Goal: Task Accomplishment & Management: Complete application form

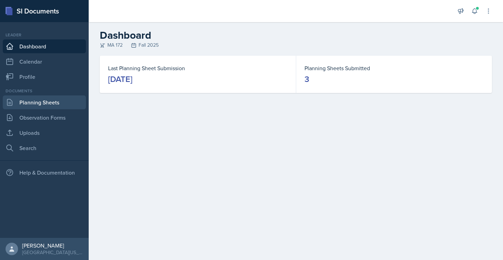
click at [39, 104] on link "Planning Sheets" at bounding box center [44, 103] width 83 height 14
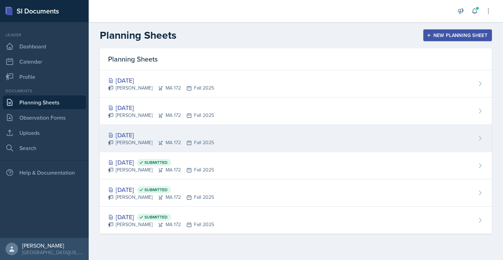
click at [128, 132] on div "[DATE]" at bounding box center [161, 135] width 106 height 9
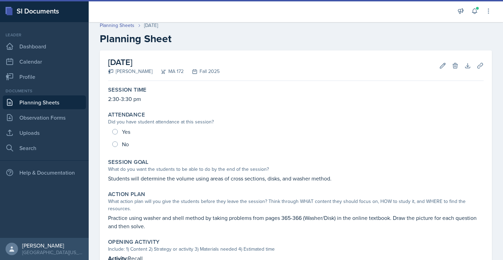
scroll to position [6, 0]
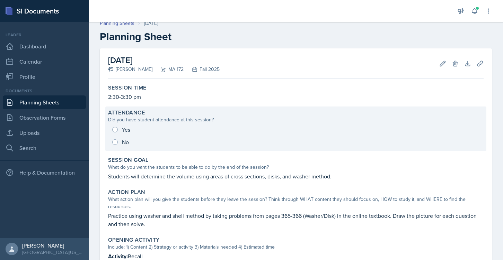
click at [125, 131] on div "Yes No" at bounding box center [295, 136] width 375 height 25
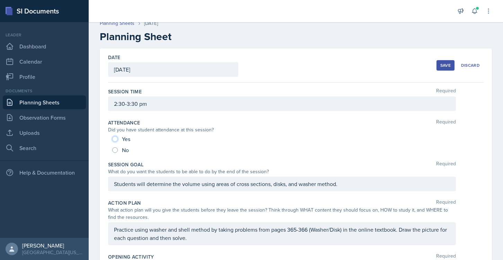
click at [116, 141] on input "Yes" at bounding box center [115, 139] width 6 height 6
radio input "true"
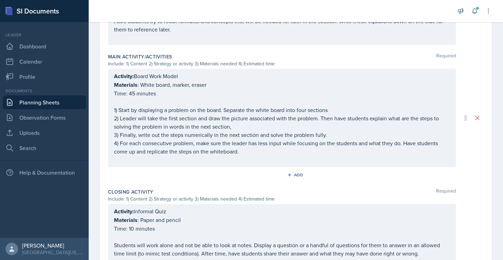
scroll to position [298, 0]
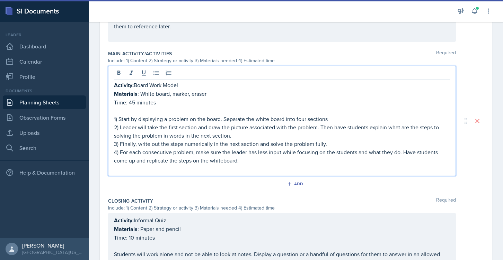
click at [217, 122] on div "Activity: Board Work Model Materials : White board, marker, eraser Time: 45 min…" at bounding box center [282, 127] width 336 height 92
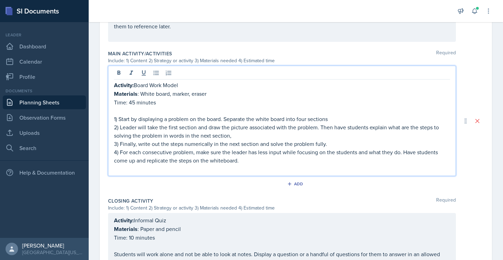
click at [319, 126] on p "2) Leader will take the first section and draw the picture associated with the …" at bounding box center [282, 131] width 336 height 17
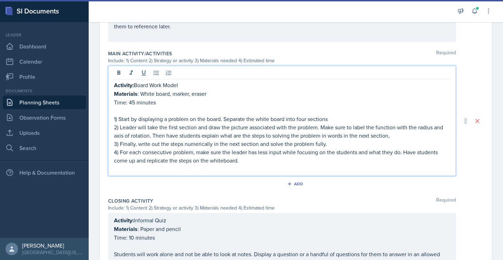
click at [393, 136] on p "2) Leader will take the first section and draw the picture associated with the …" at bounding box center [282, 131] width 336 height 17
click at [203, 148] on p "4) For each consecutive problem, make sure the leader has less input while focu…" at bounding box center [282, 156] width 336 height 17
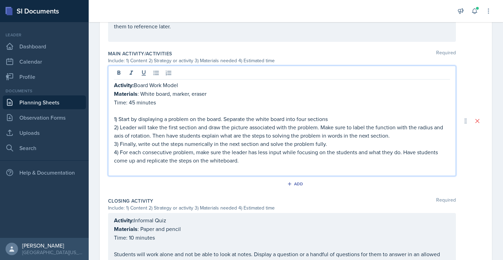
click at [327, 143] on p "3) Finally, write out the steps numerically in the next section and solve the p…" at bounding box center [282, 144] width 336 height 8
click at [138, 161] on p "4) For each consecutive problem, make sure the leader has less input while focu…" at bounding box center [282, 156] width 336 height 17
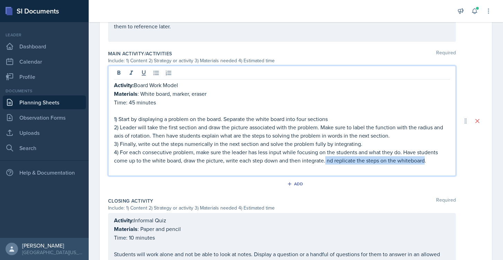
drag, startPoint x: 325, startPoint y: 160, endPoint x: 425, endPoint y: 162, distance: 100.1
click at [425, 162] on p "4) For each consecutive problem, make sure the leader has less input while focu…" at bounding box center [282, 156] width 336 height 17
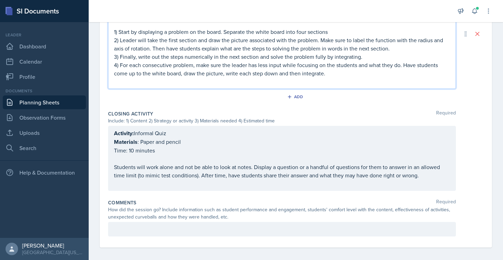
scroll to position [389, 0]
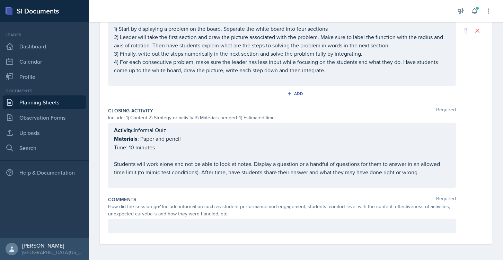
click at [179, 212] on div "How did the session go? Include information such as student performance and eng…" at bounding box center [282, 210] width 348 height 15
click at [176, 222] on div at bounding box center [282, 226] width 348 height 15
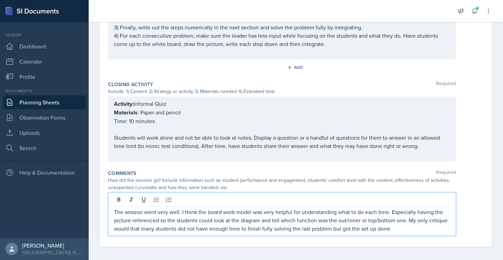
scroll to position [405, 0]
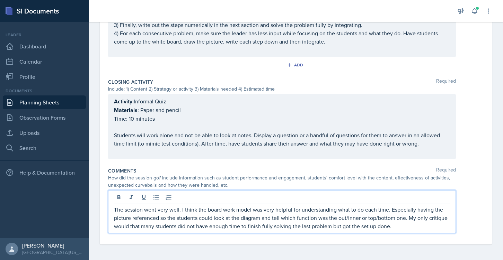
click at [227, 138] on p "Students will work alone and not be able to look at notes. Display a question o…" at bounding box center [282, 139] width 336 height 17
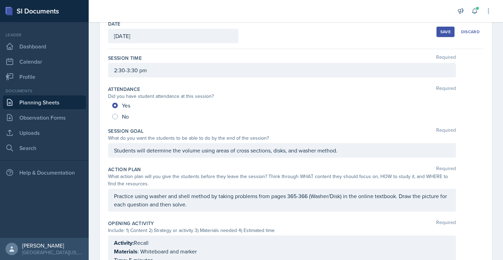
scroll to position [41, 0]
click at [234, 184] on div "What action plan will you give the students before they leave the session? Thin…" at bounding box center [282, 179] width 348 height 15
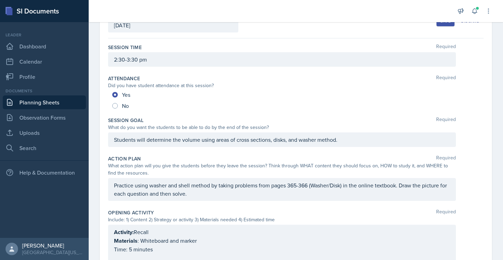
click at [151, 194] on p "Practice using washer and shell method by taking problems from pages 365-366 (W…" at bounding box center [282, 189] width 336 height 17
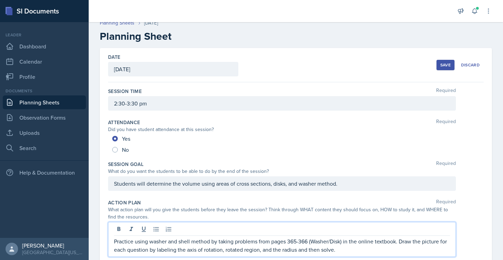
scroll to position [0, 0]
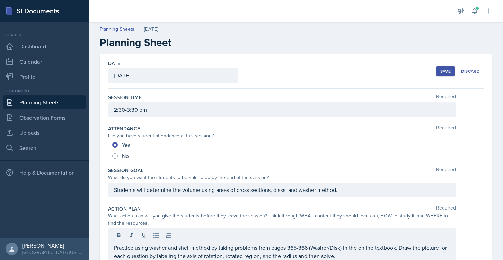
click at [443, 71] on div "Save" at bounding box center [445, 72] width 10 height 6
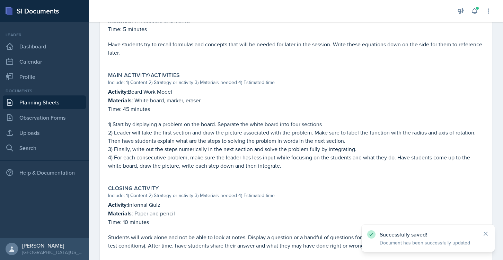
scroll to position [343, 0]
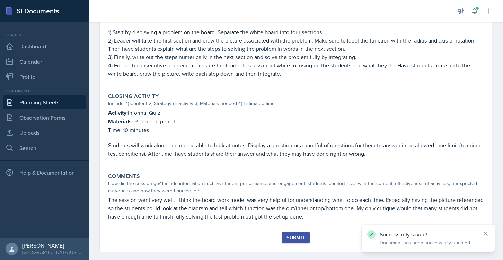
click at [300, 232] on button "Submit" at bounding box center [295, 238] width 27 height 12
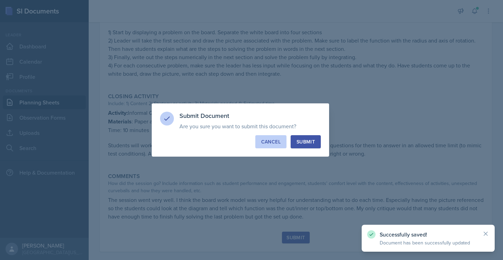
click at [277, 146] on button "Cancel" at bounding box center [270, 141] width 31 height 13
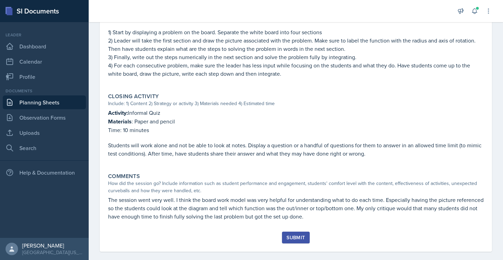
click at [289, 235] on button "Submit" at bounding box center [295, 238] width 27 height 12
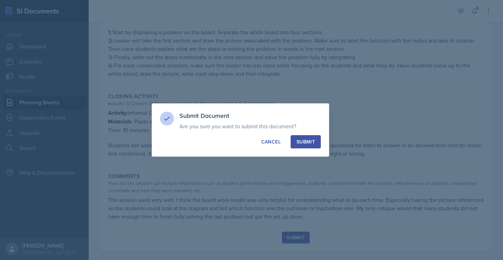
click at [303, 146] on button "Submit" at bounding box center [306, 141] width 30 height 13
radio input "true"
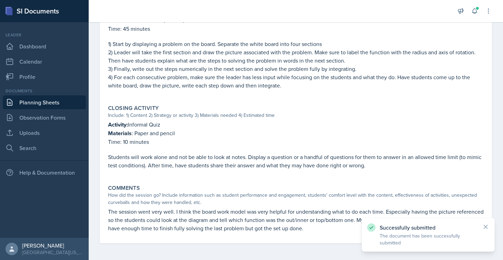
scroll to position [323, 0]
